Goal: Find specific page/section: Find specific page/section

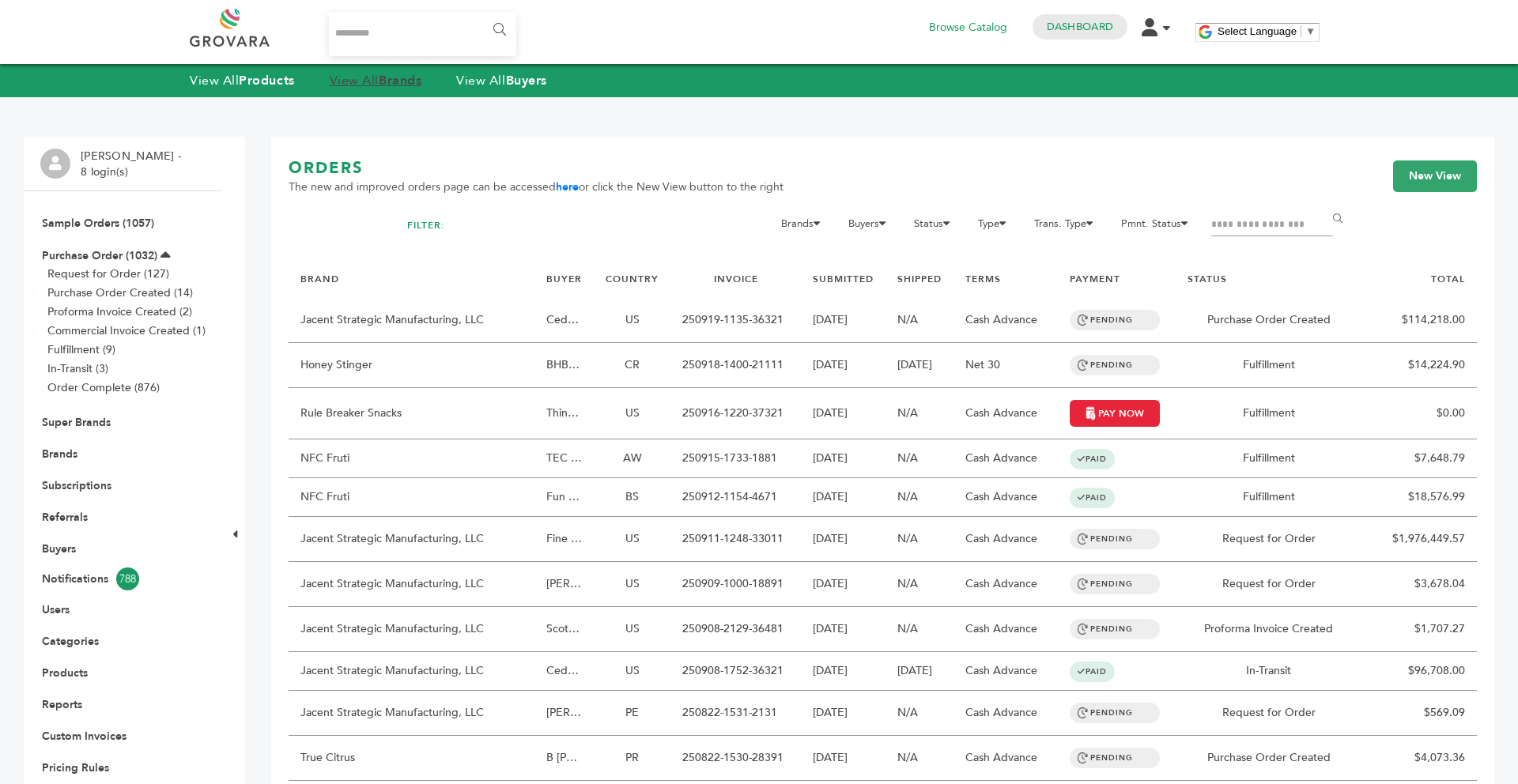
click at [392, 86] on strong "Brands" at bounding box center [399, 80] width 42 height 17
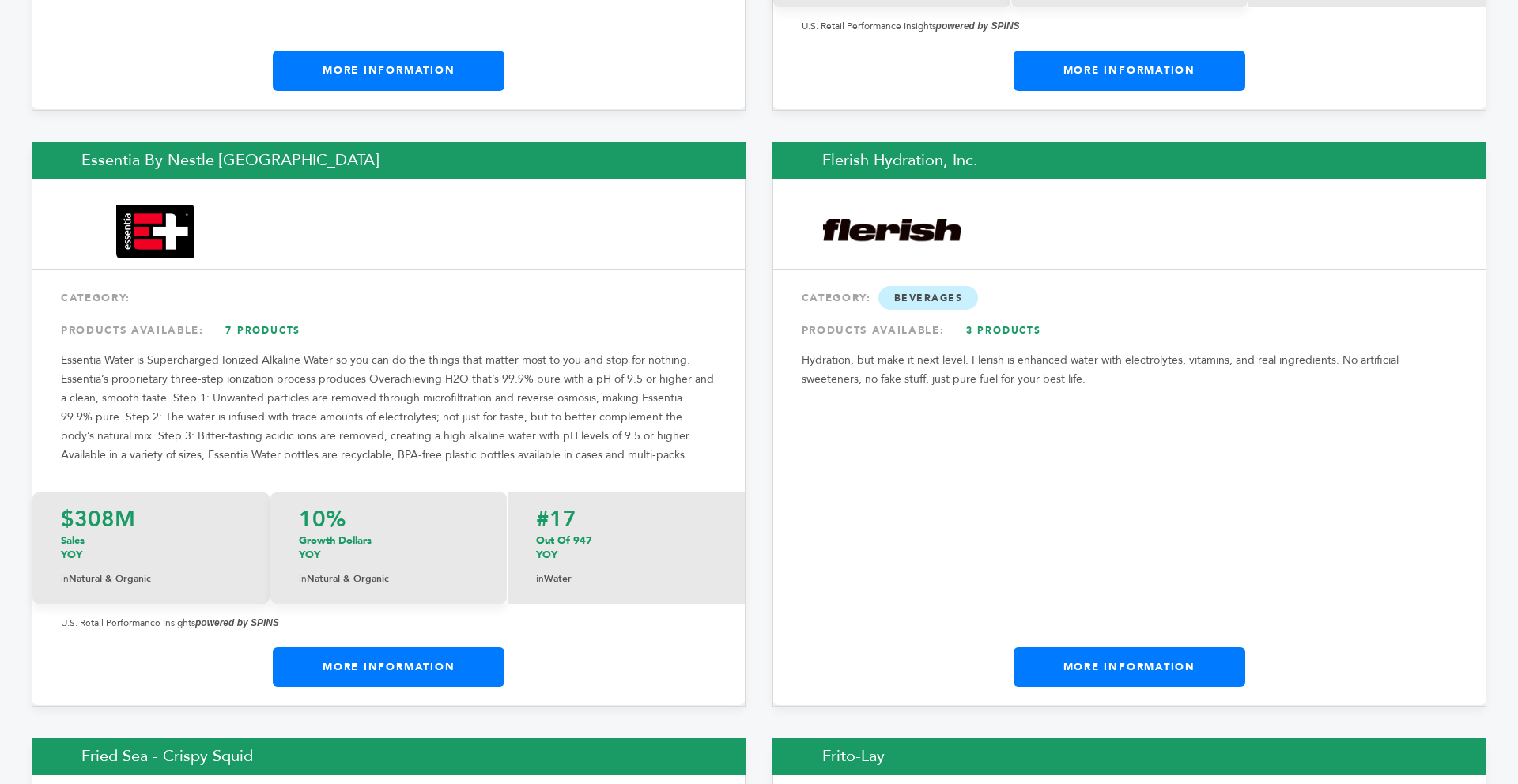
scroll to position [8667, 0]
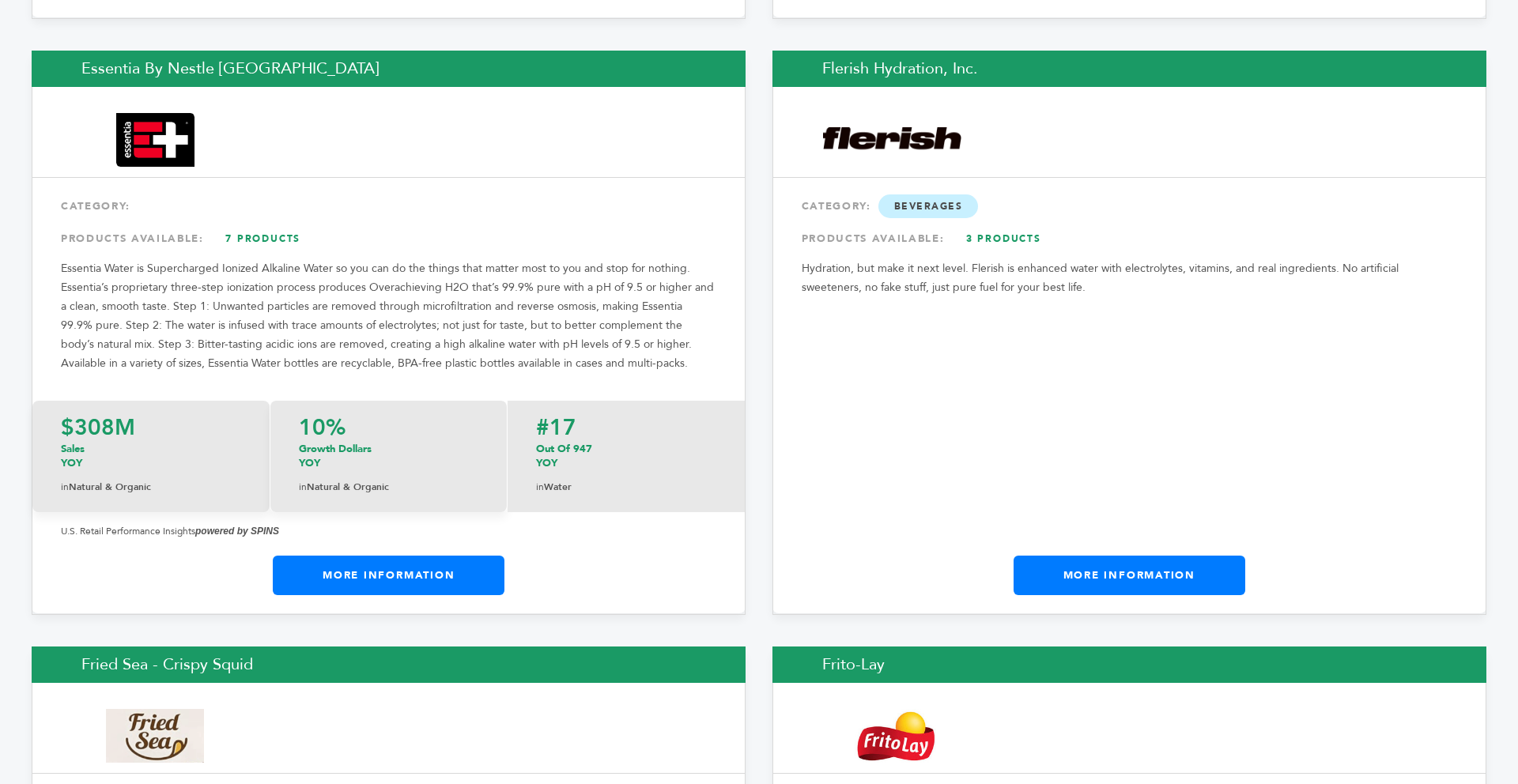
click at [1128, 556] on link "More Information" at bounding box center [1129, 575] width 232 height 39
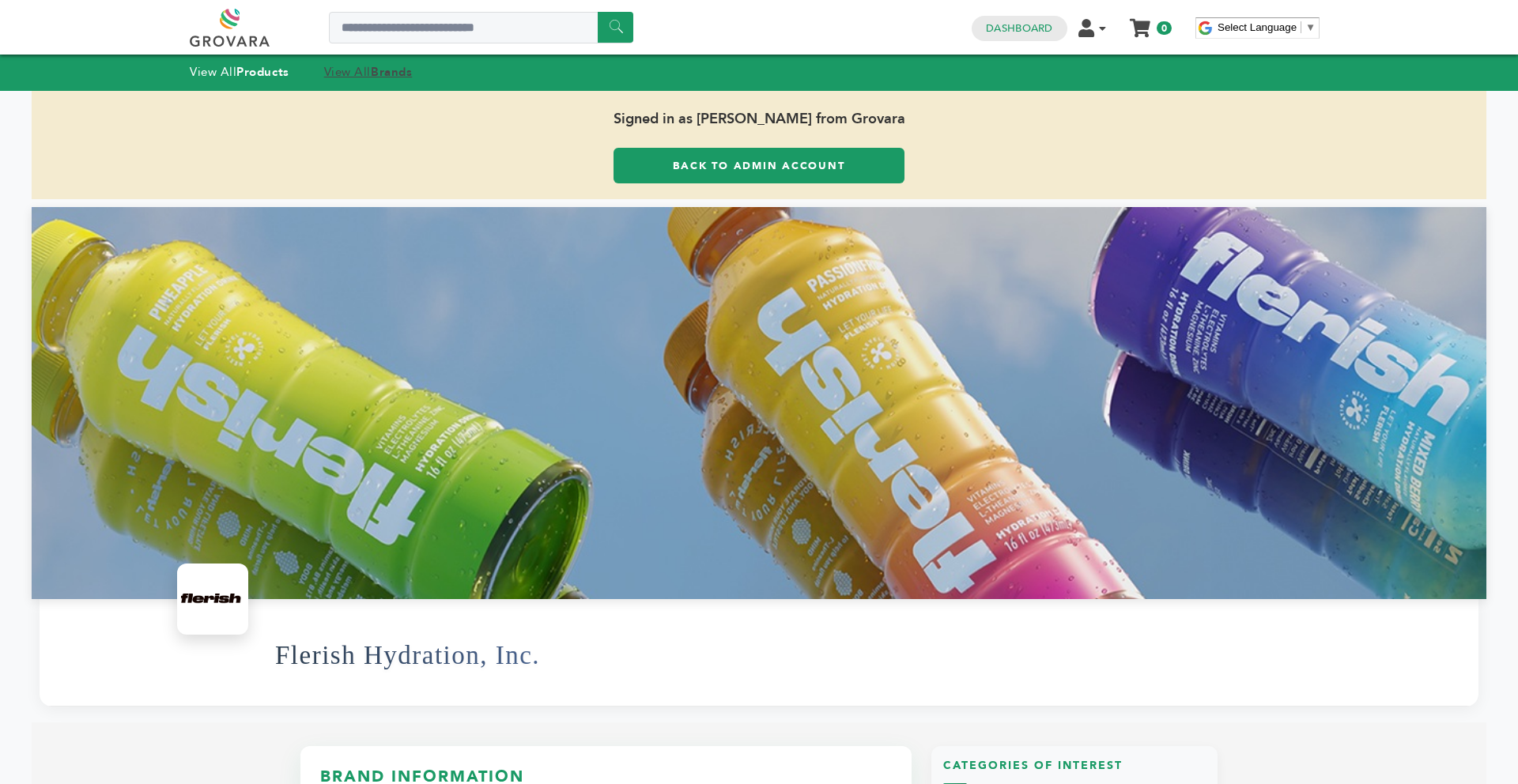
click at [378, 76] on strong "Brands" at bounding box center [391, 72] width 41 height 16
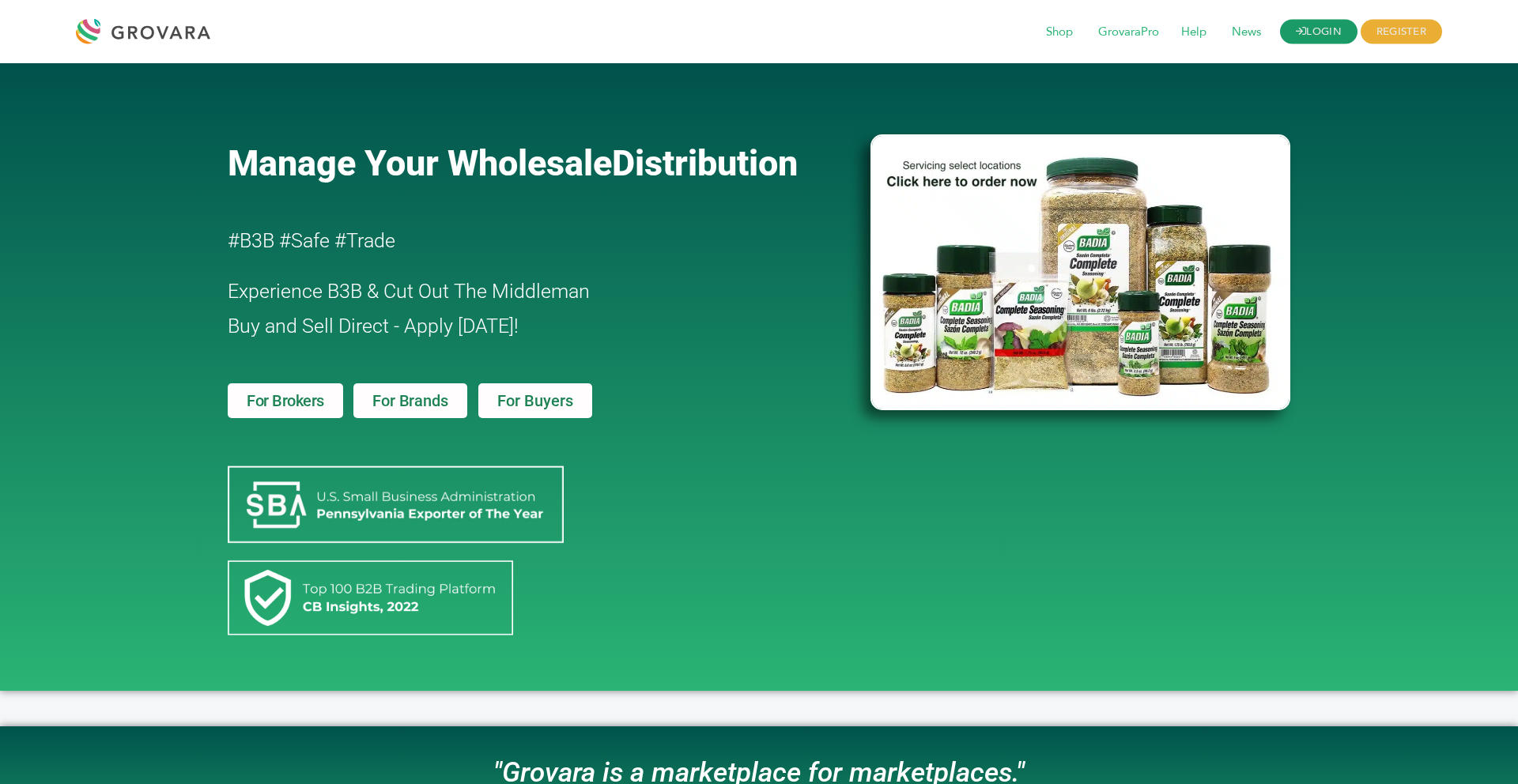
click at [1328, 42] on link "LOGIN" at bounding box center [1318, 32] width 77 height 24
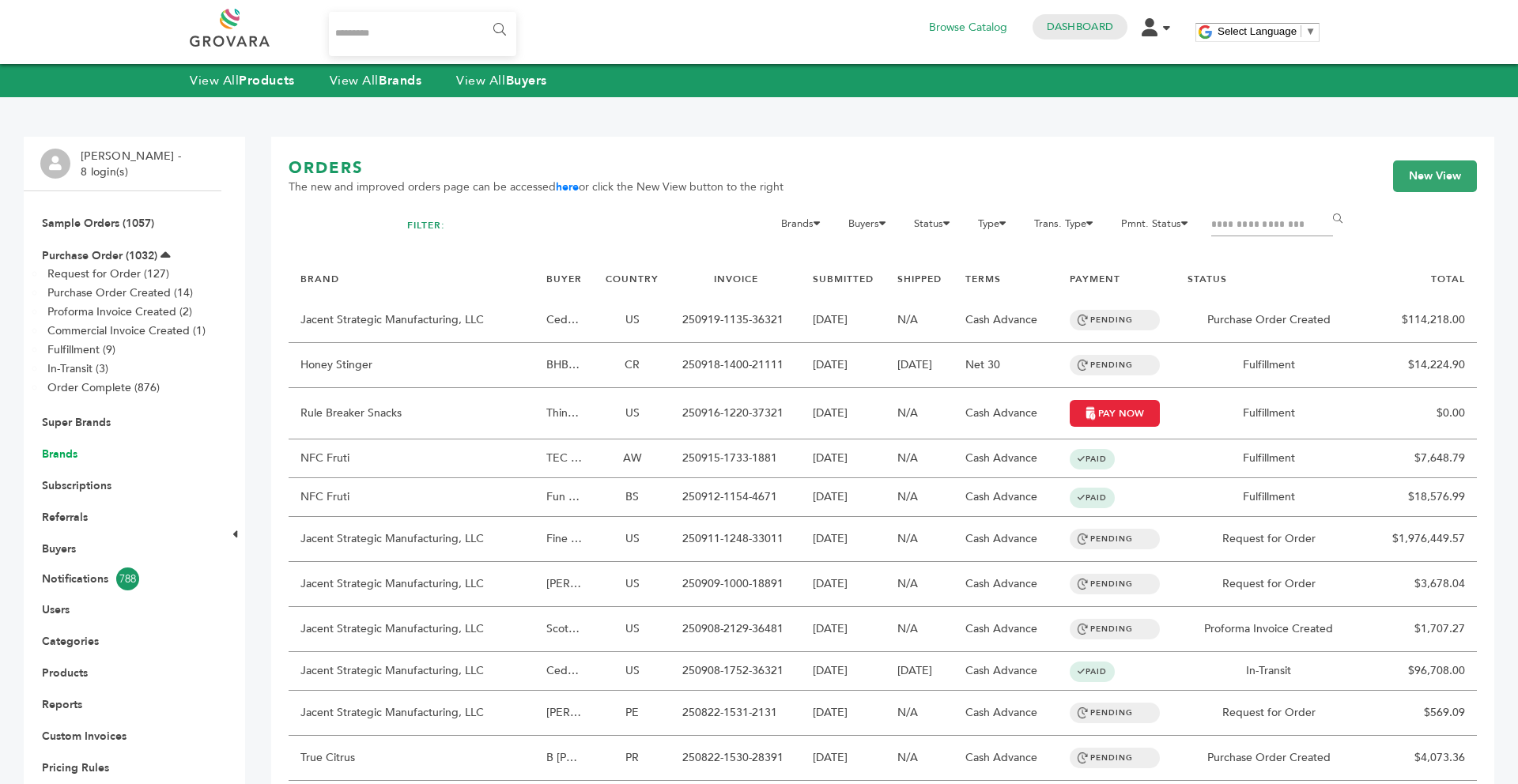
click at [71, 452] on link "Brands" at bounding box center [59, 454] width 36 height 15
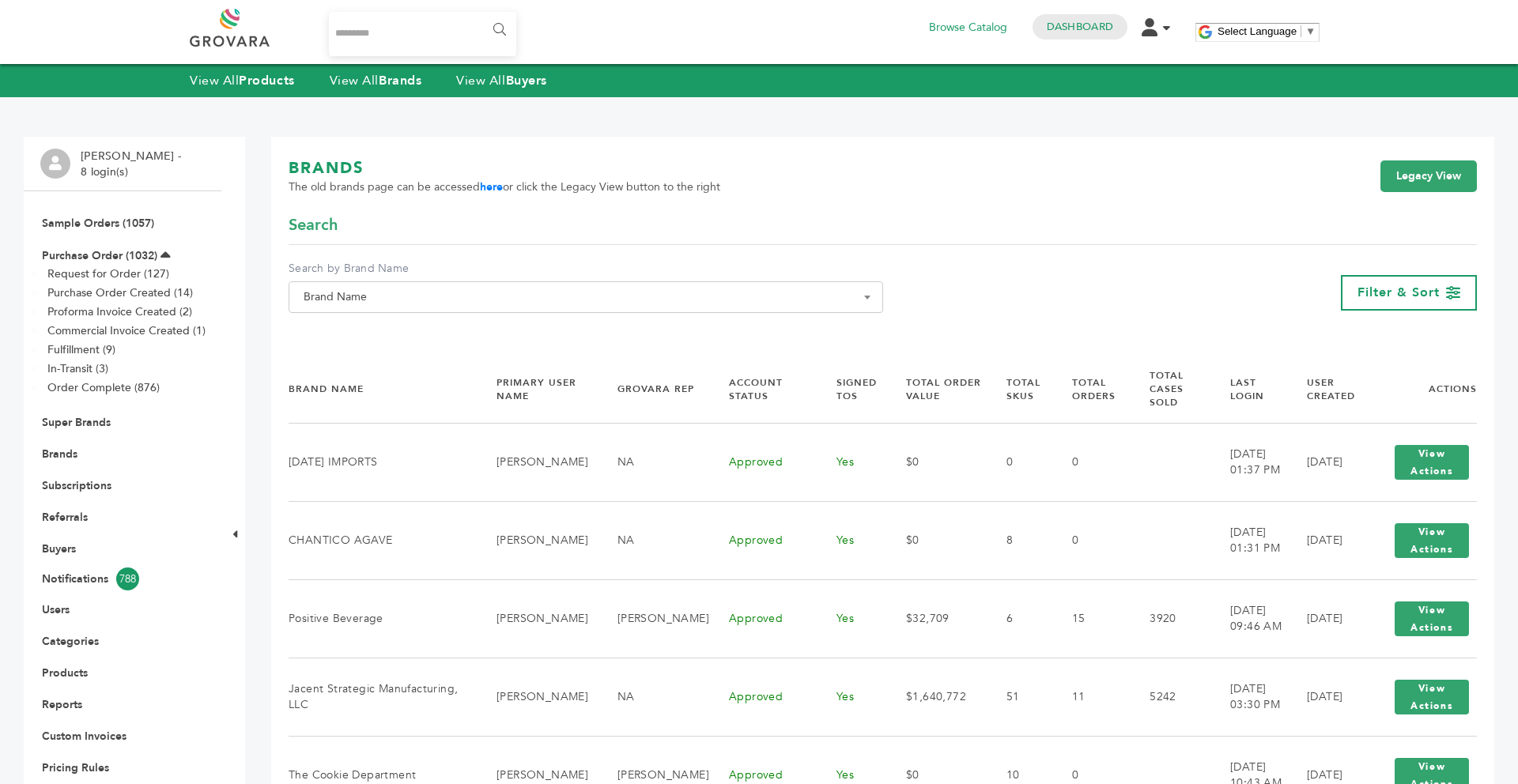
drag, startPoint x: 0, startPoint y: 0, endPoint x: 499, endPoint y: 303, distance: 583.8
click at [502, 300] on span "Brand Name" at bounding box center [586, 297] width 577 height 22
click at [440, 326] on input "Search" at bounding box center [586, 327] width 587 height 20
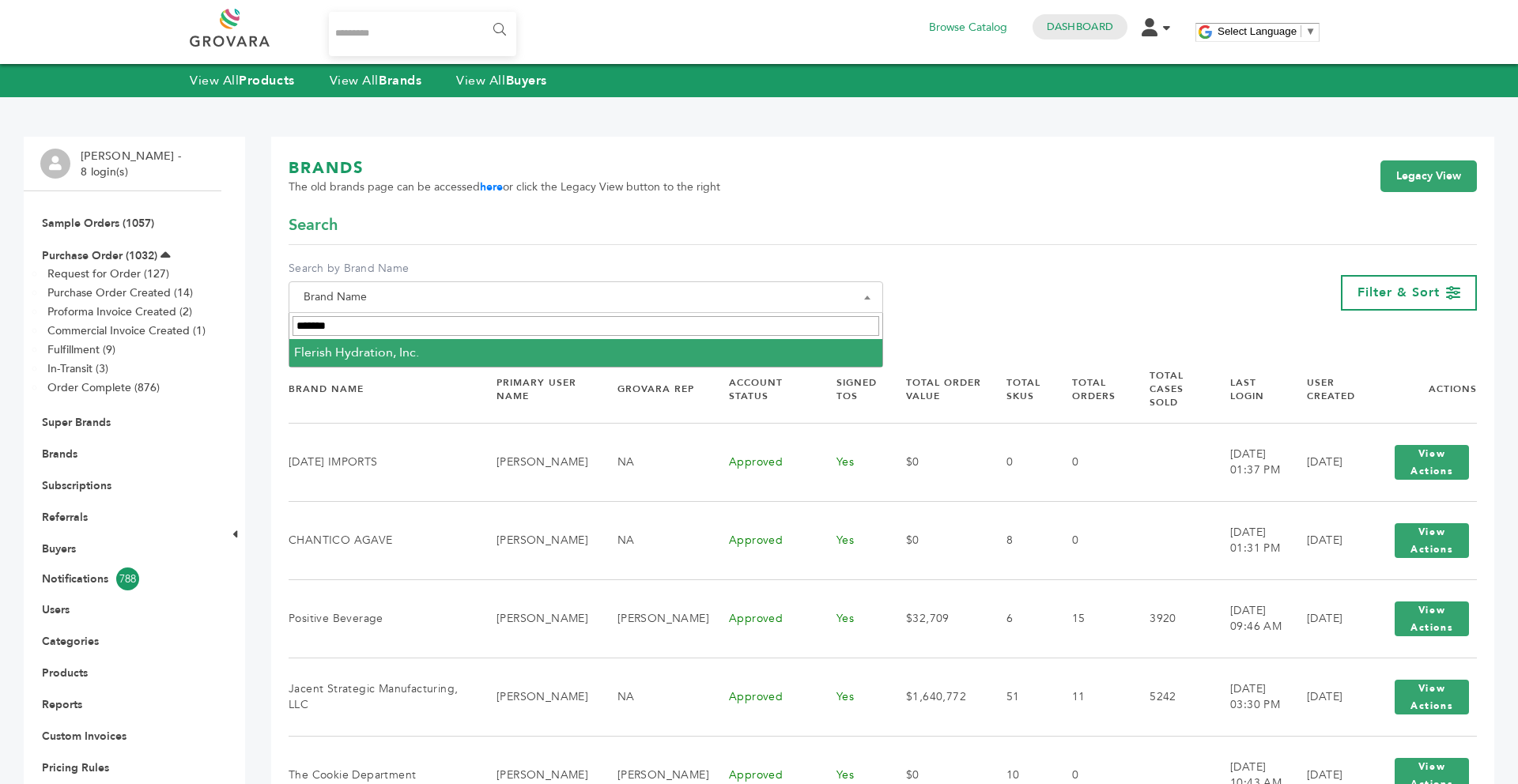
type input "*******"
select select "**********"
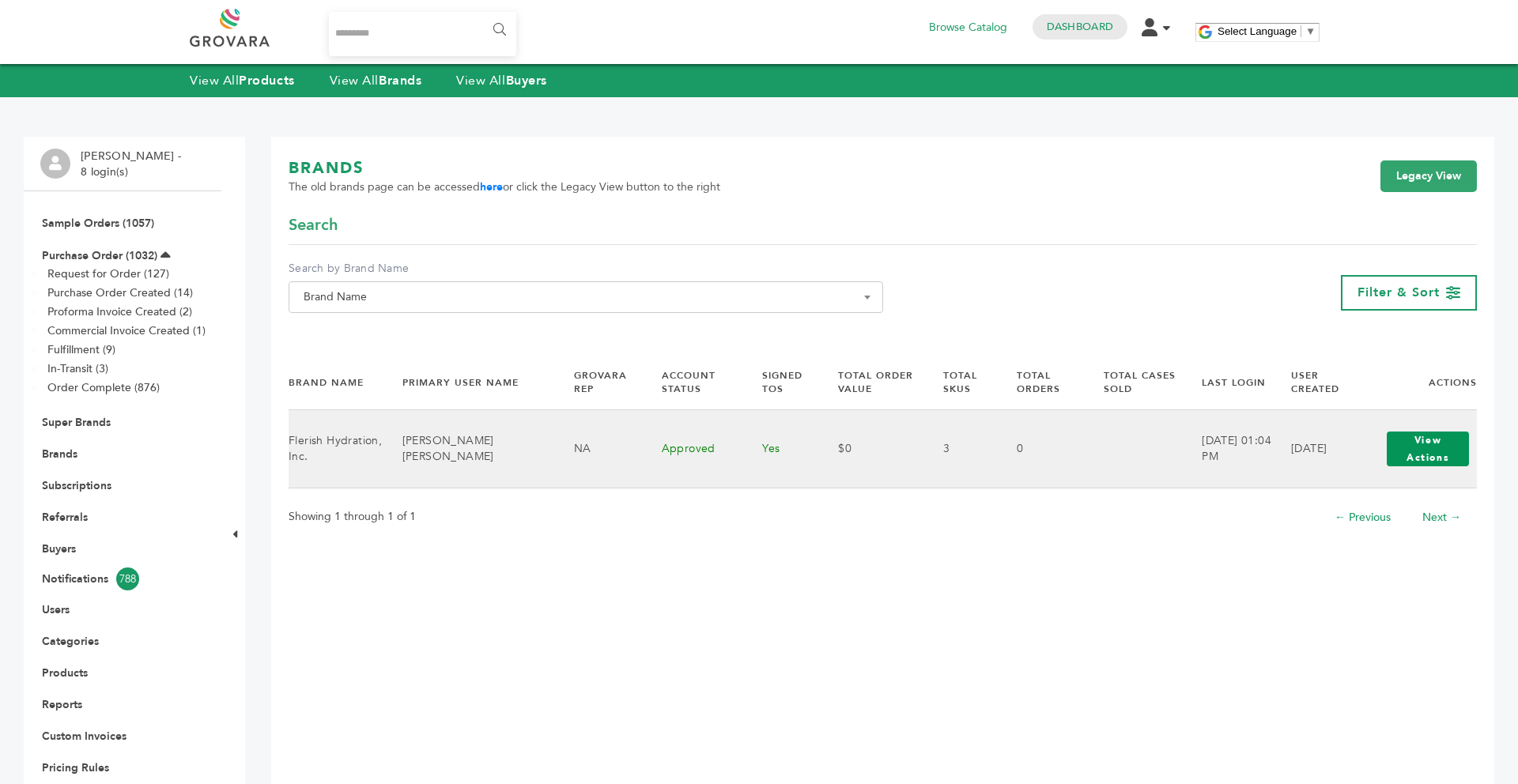
click at [1413, 455] on button "View Actions" at bounding box center [1427, 449] width 82 height 35
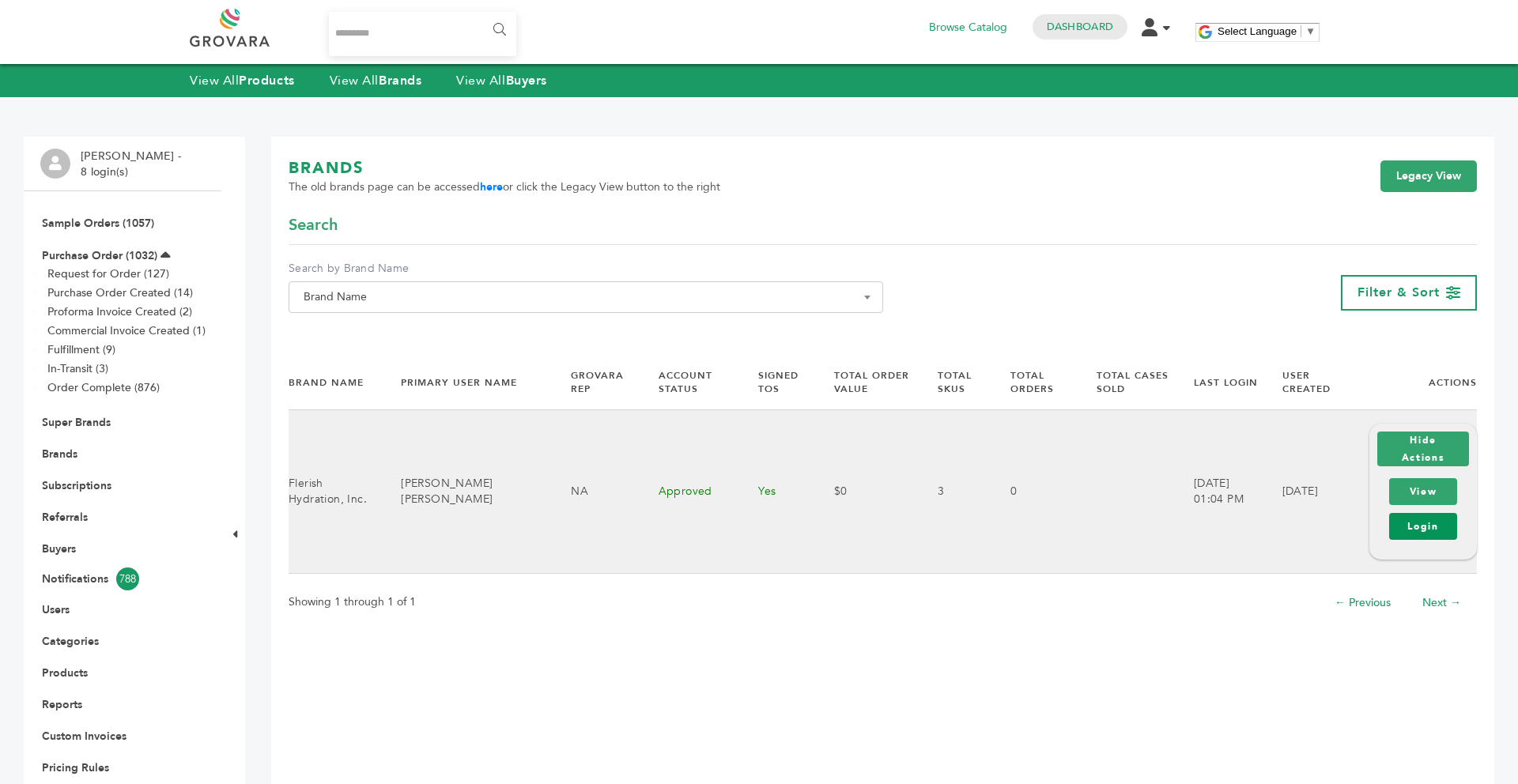
click at [1428, 532] on link "Login" at bounding box center [1423, 527] width 68 height 27
